Goal: Navigation & Orientation: Find specific page/section

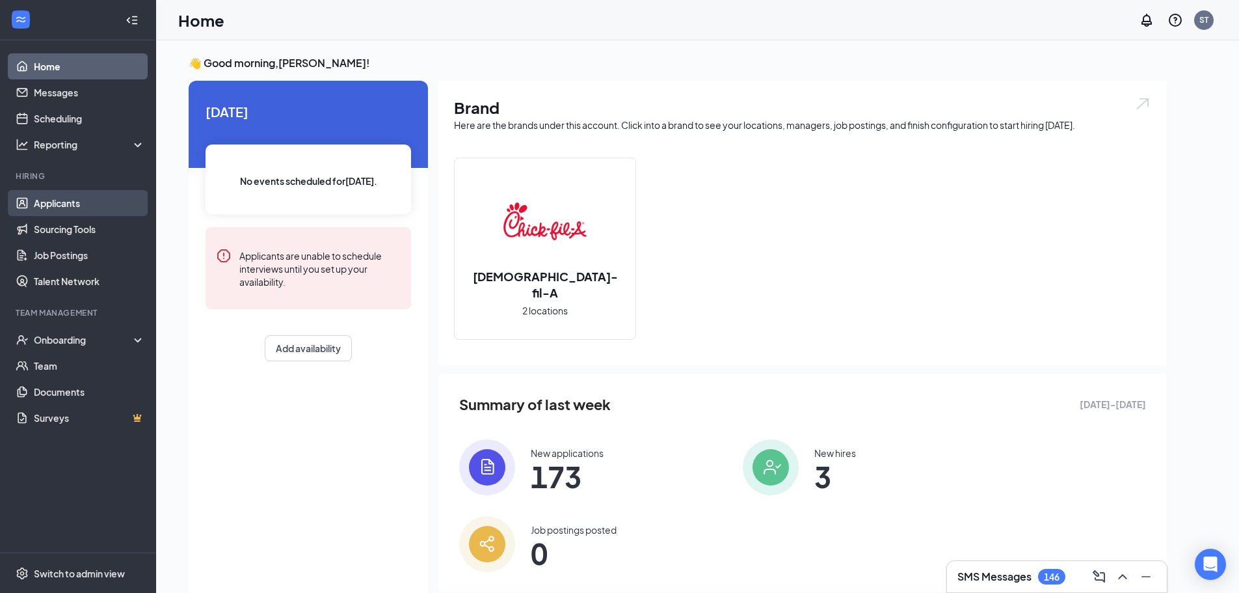
click at [64, 201] on link "Applicants" at bounding box center [89, 203] width 111 height 26
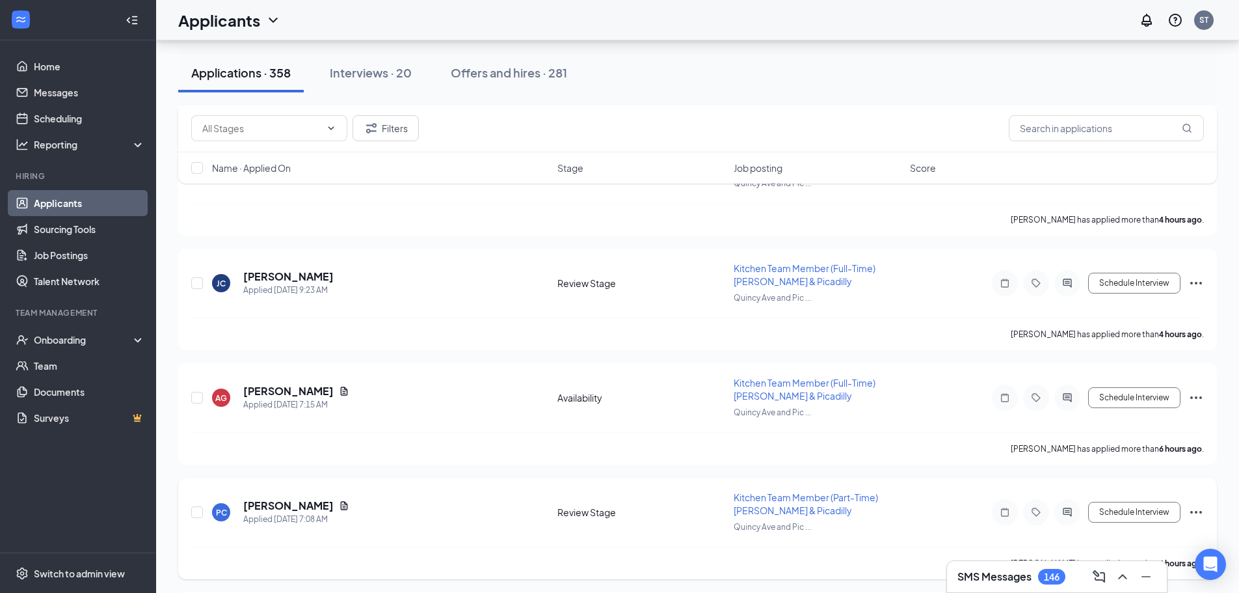
scroll to position [716, 0]
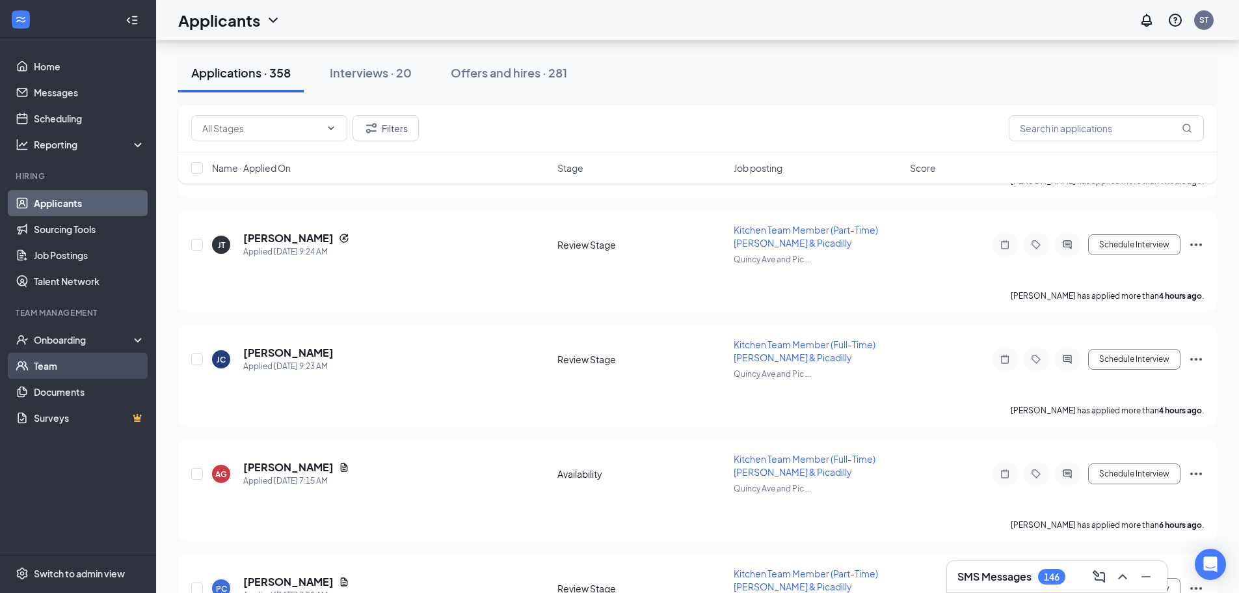
click at [60, 368] on link "Team" at bounding box center [89, 366] width 111 height 26
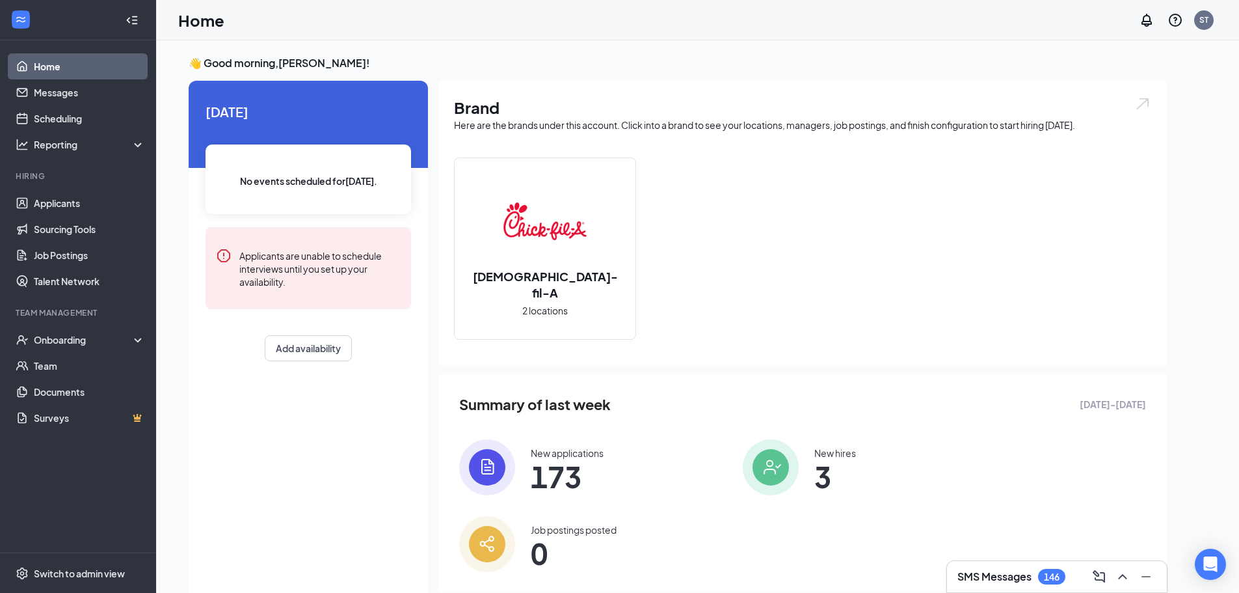
click at [814, 467] on span "3" at bounding box center [835, 475] width 42 height 23
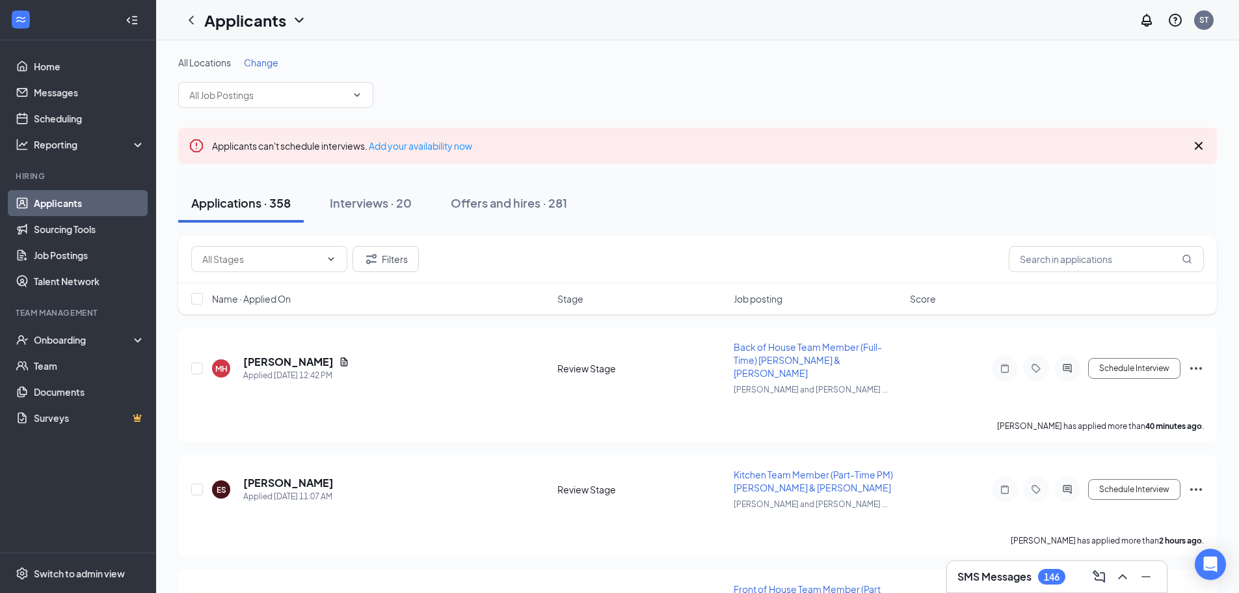
click at [761, 302] on span "Job posting" at bounding box center [758, 298] width 49 height 13
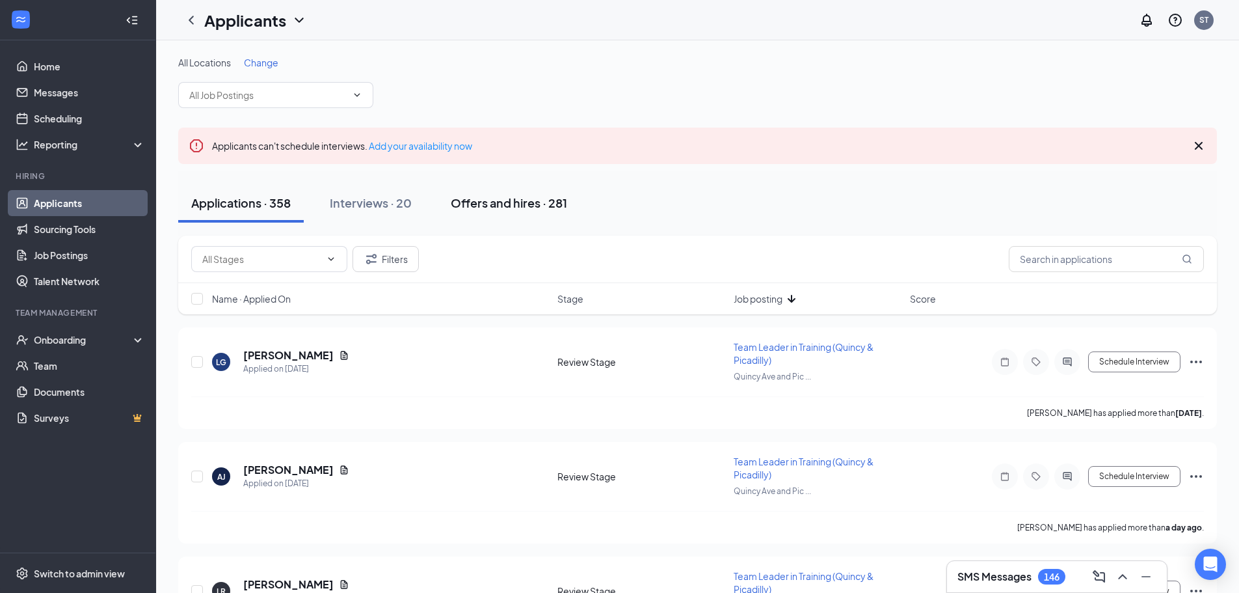
click at [484, 205] on div "Offers and hires · 281" at bounding box center [509, 202] width 116 height 16
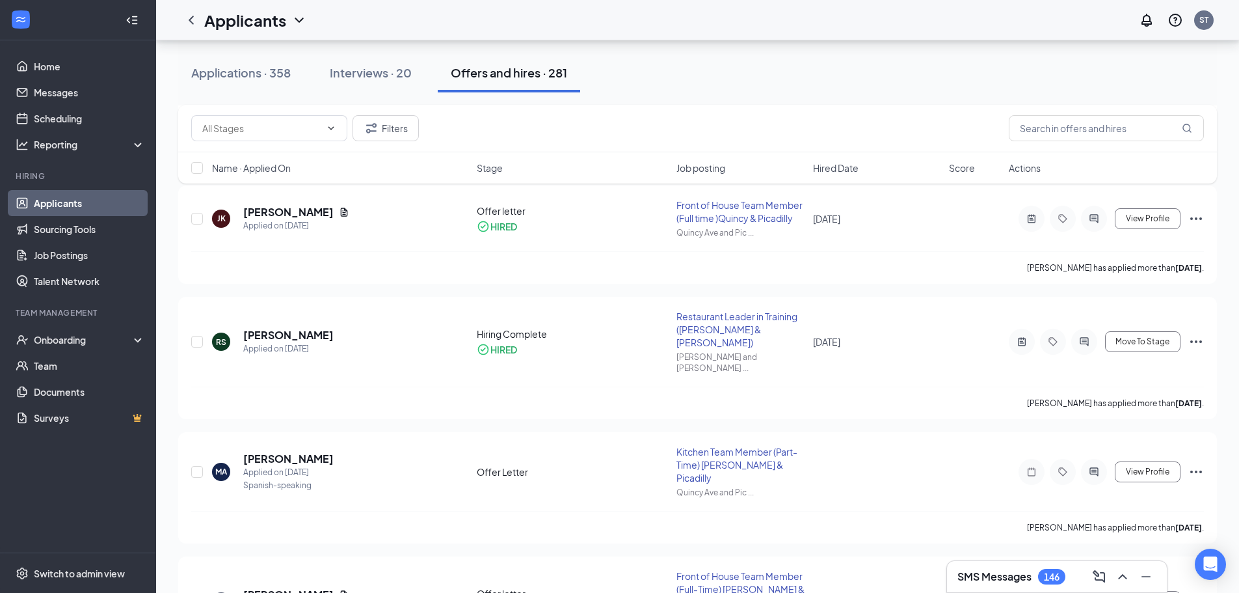
scroll to position [455, 0]
